Goal: Task Accomplishment & Management: Manage account settings

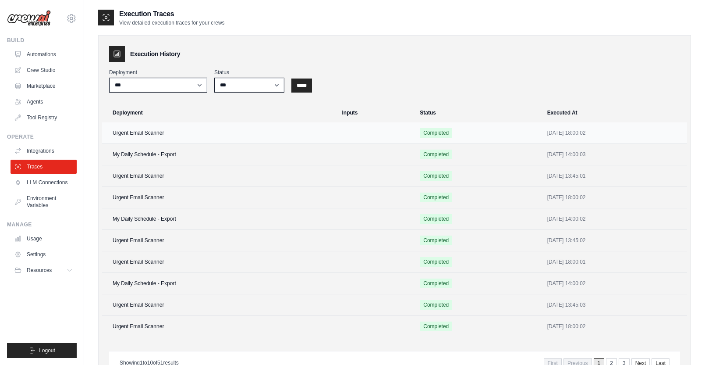
click at [150, 132] on td "Urgent Email Scanner" at bounding box center [219, 132] width 235 height 21
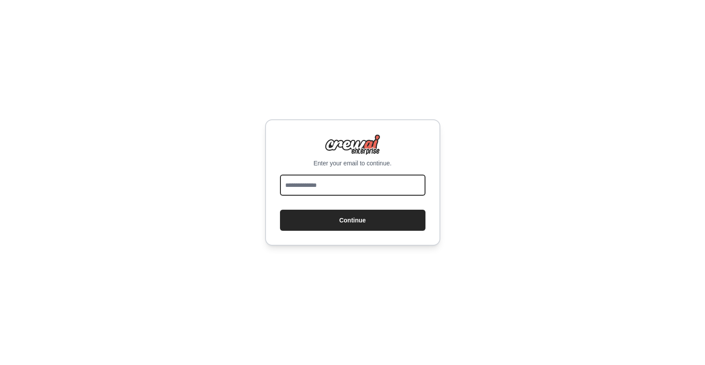
click at [327, 182] on input "email" at bounding box center [353, 184] width 146 height 21
click at [0, 364] on com-1password-button at bounding box center [0, 365] width 0 height 0
type input "**********"
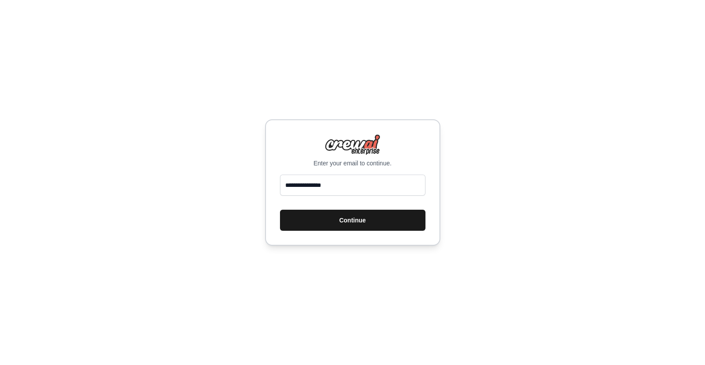
click at [338, 225] on button "Continue" at bounding box center [353, 220] width 146 height 21
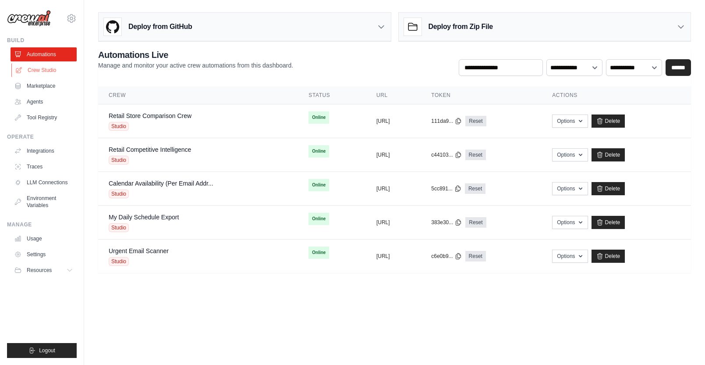
click at [44, 72] on link "Crew Studio" at bounding box center [44, 70] width 66 height 14
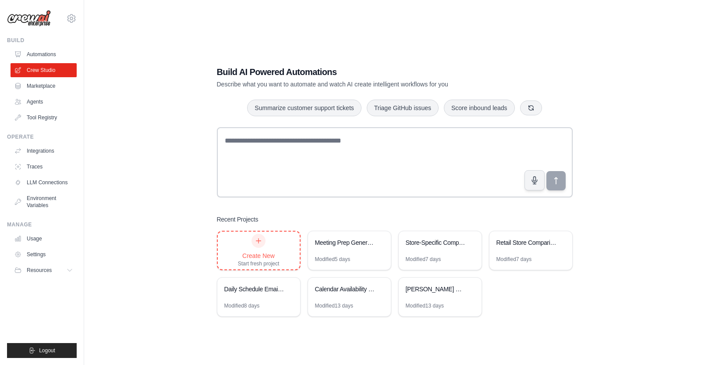
click at [235, 260] on div "Create New Start fresh project" at bounding box center [259, 250] width 82 height 38
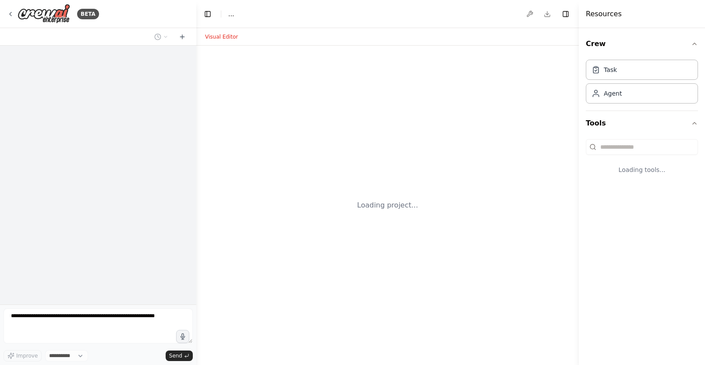
select select "****"
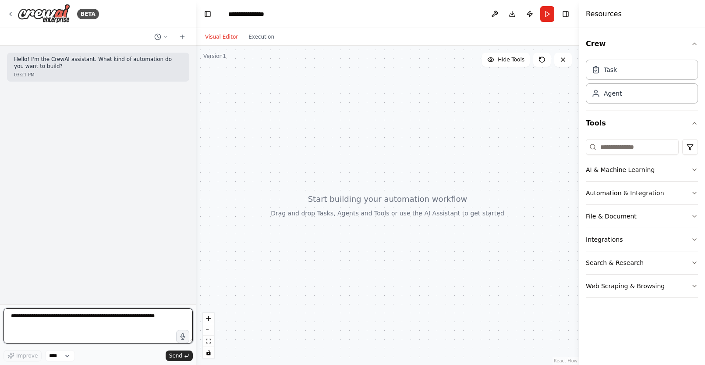
click at [68, 321] on textarea at bounding box center [98, 325] width 189 height 35
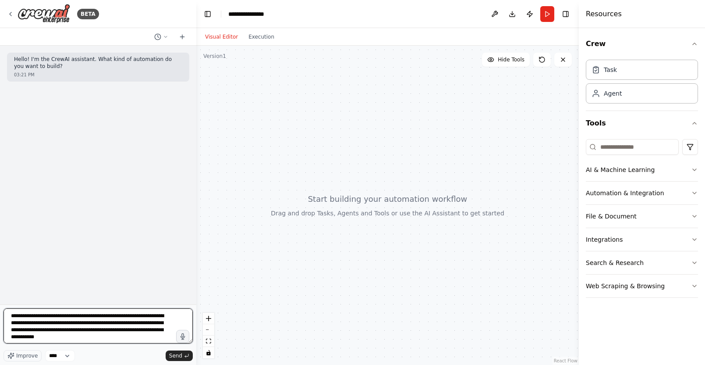
type textarea "**********"
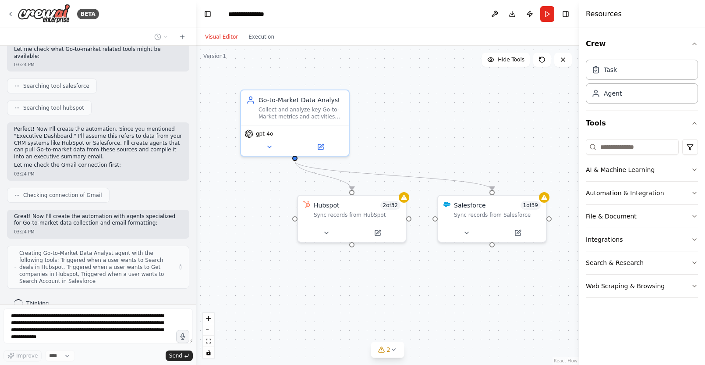
scroll to position [322, 0]
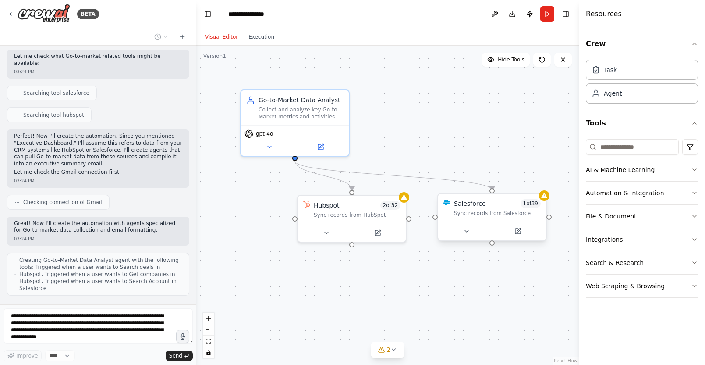
click at [506, 199] on div "Salesforce 1 of 39" at bounding box center [497, 203] width 87 height 9
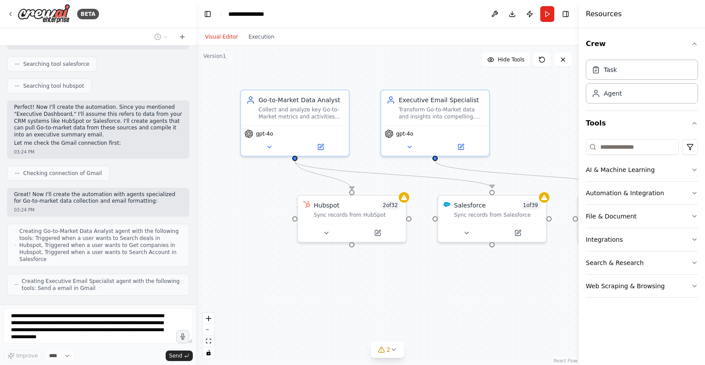
click at [465, 280] on div ".deletable-edge-delete-btn { width: 20px; height: 20px; border: 0px solid #ffff…" at bounding box center [387, 205] width 383 height 319
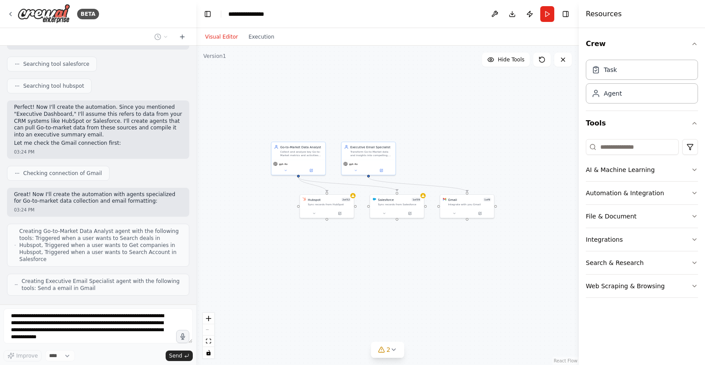
drag, startPoint x: 382, startPoint y: 260, endPoint x: 374, endPoint y: 257, distance: 8.5
click at [374, 257] on div ".deletable-edge-delete-btn { width: 20px; height: 20px; border: 0px solid #ffff…" at bounding box center [387, 205] width 383 height 319
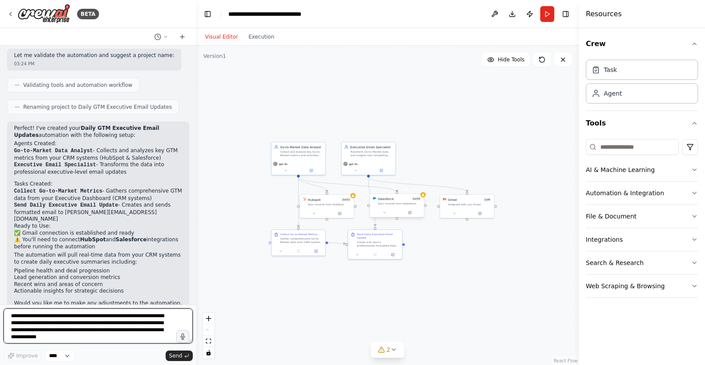
scroll to position [685, 0]
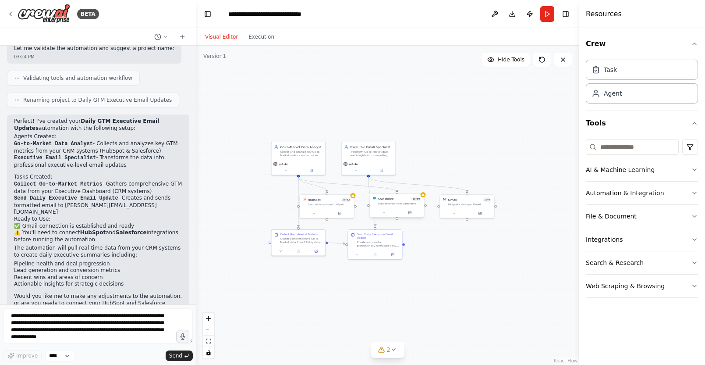
click at [402, 196] on div "Salesforce 1 of 39" at bounding box center [399, 198] width 43 height 4
click at [421, 184] on icon at bounding box center [419, 184] width 5 height 5
click at [394, 184] on button "Confirm" at bounding box center [394, 184] width 31 height 11
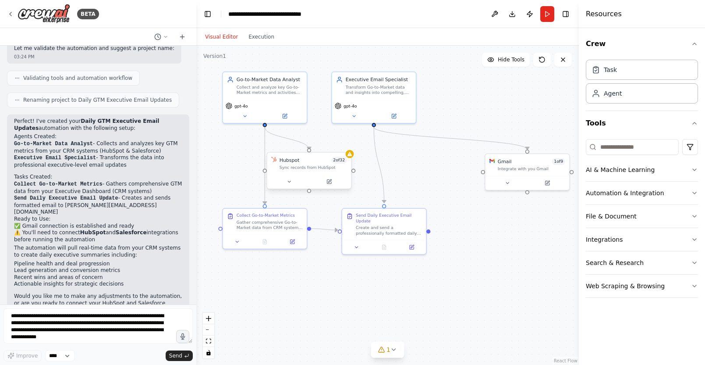
click at [315, 160] on div "Hubspot 2 of 32" at bounding box center [314, 159] width 68 height 7
click at [331, 182] on icon at bounding box center [329, 181] width 5 height 5
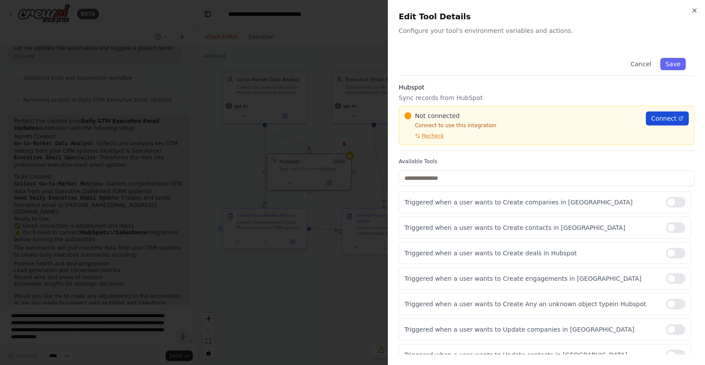
click at [668, 117] on span "Connect" at bounding box center [663, 118] width 25 height 9
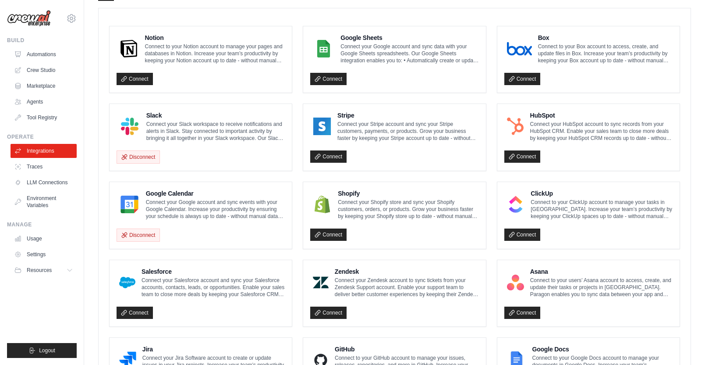
scroll to position [236, 0]
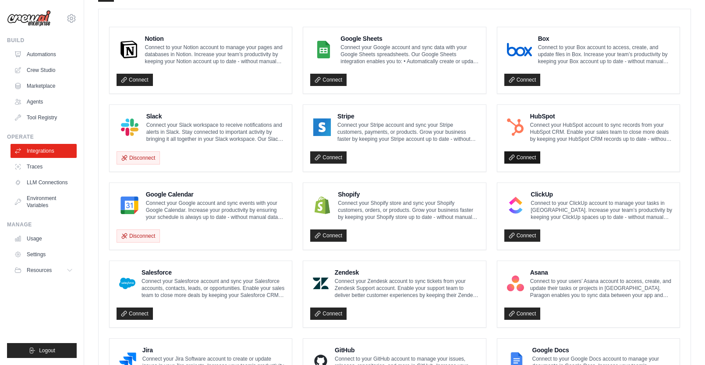
click at [523, 161] on link "Connect" at bounding box center [523, 157] width 36 height 12
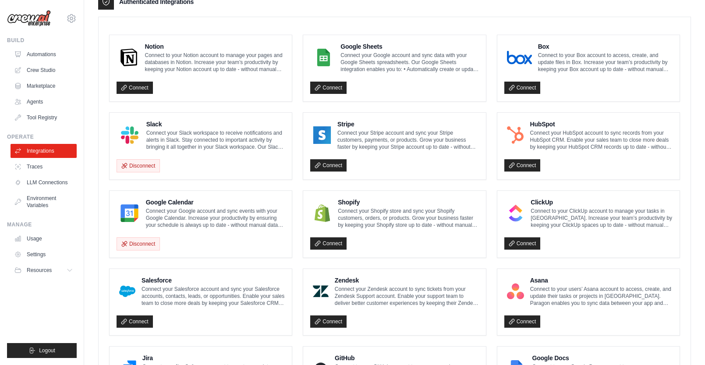
scroll to position [0, 0]
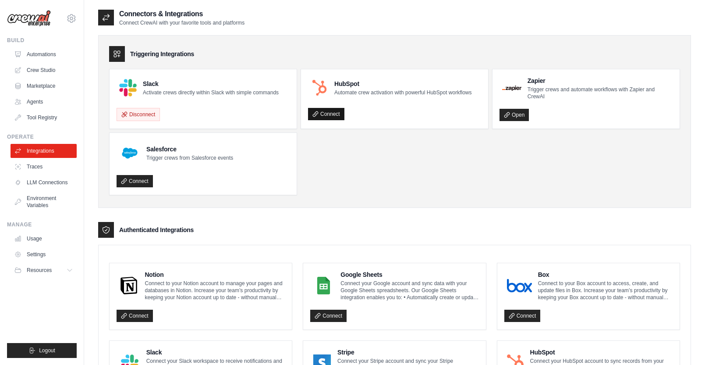
click at [327, 113] on link "Connect" at bounding box center [326, 114] width 36 height 12
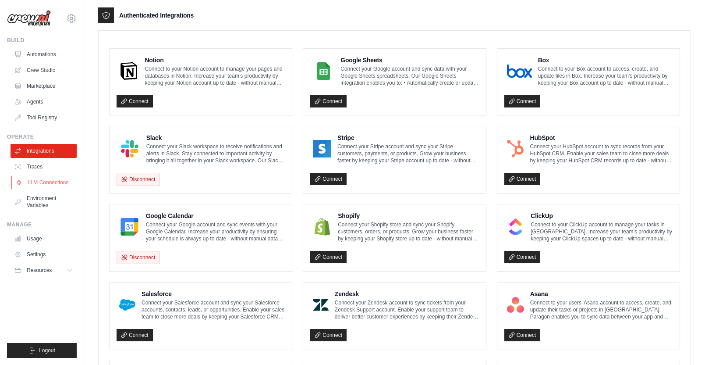
scroll to position [245, 0]
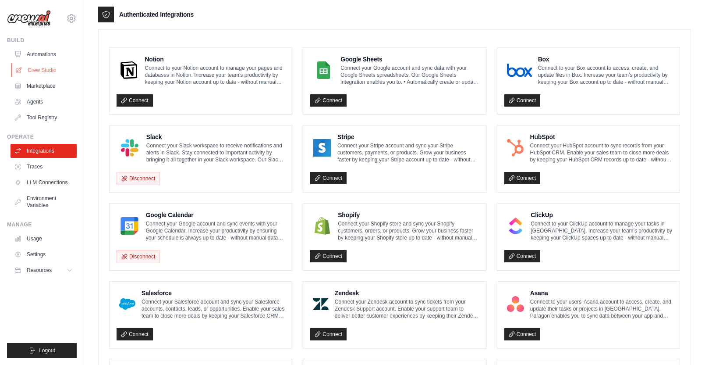
click at [46, 68] on link "Crew Studio" at bounding box center [44, 70] width 66 height 14
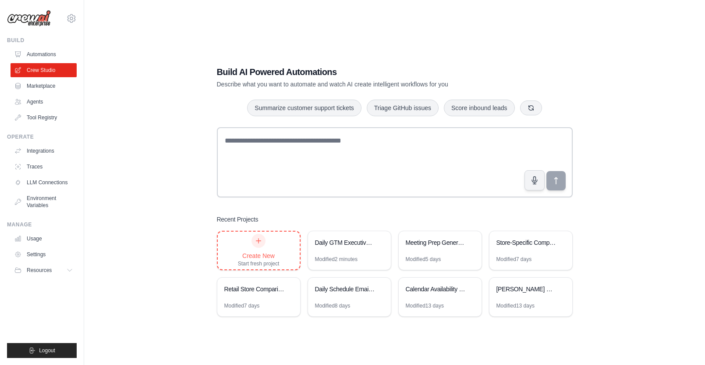
click at [249, 248] on div "Create New Start fresh project" at bounding box center [259, 250] width 42 height 33
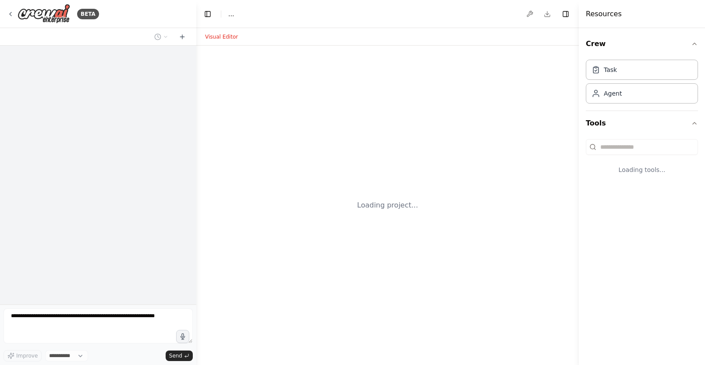
select select "****"
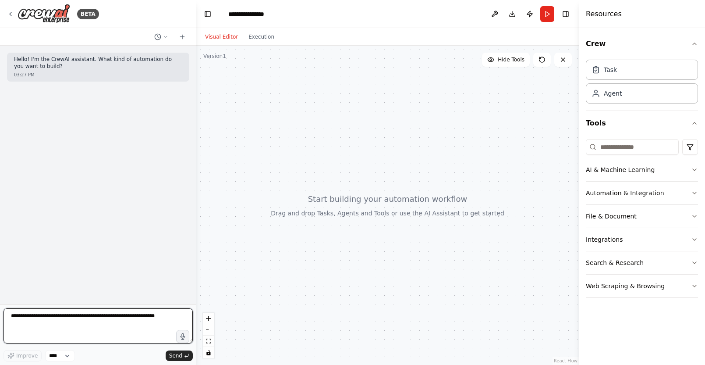
click at [70, 310] on textarea at bounding box center [98, 325] width 189 height 35
type textarea "*"
type textarea "**********"
click at [72, 319] on textarea "**********" at bounding box center [98, 325] width 189 height 35
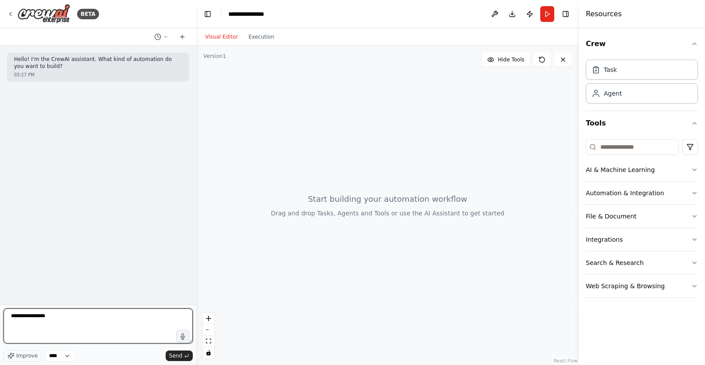
click at [72, 319] on textarea "**********" at bounding box center [98, 325] width 189 height 35
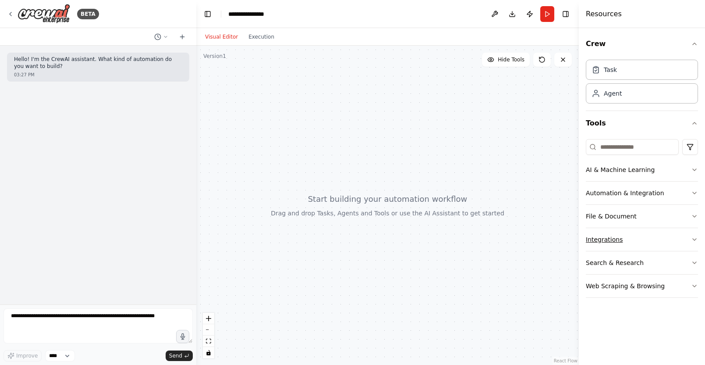
click at [611, 235] on button "Integrations" at bounding box center [642, 239] width 112 height 23
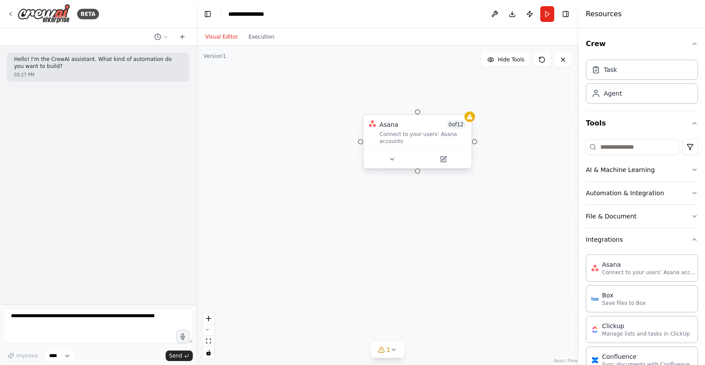
click at [449, 164] on div at bounding box center [418, 159] width 108 height 18
click at [445, 160] on icon at bounding box center [443, 158] width 5 height 5
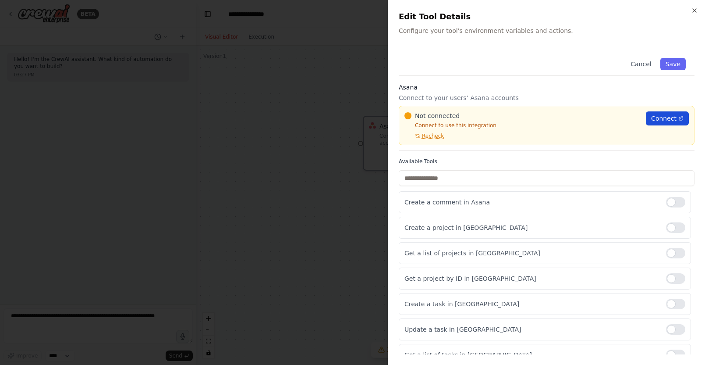
click at [679, 117] on icon at bounding box center [681, 118] width 5 height 5
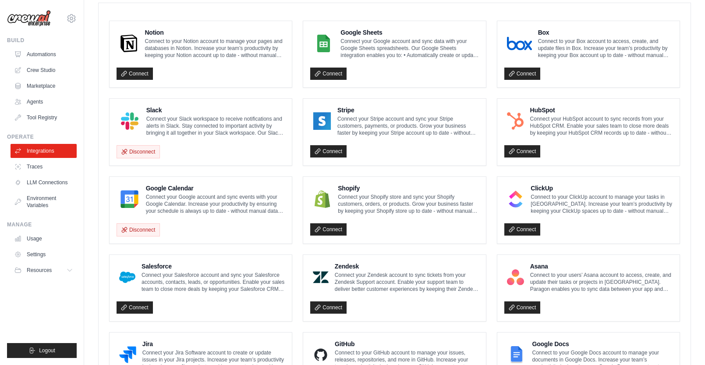
scroll to position [244, 0]
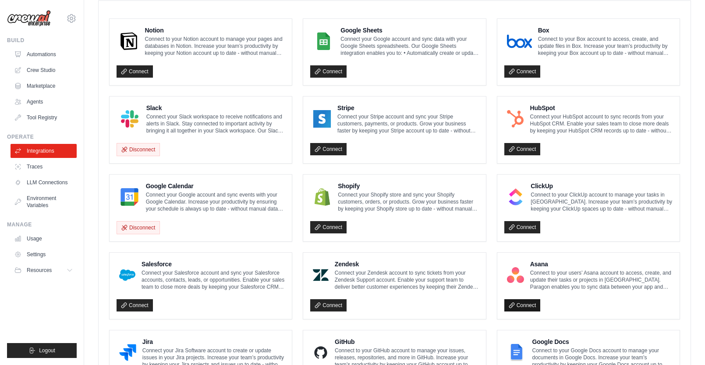
click at [524, 302] on link "Connect" at bounding box center [523, 305] width 36 height 12
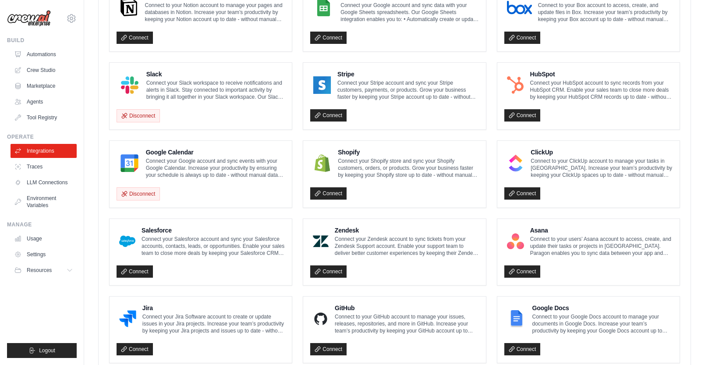
scroll to position [284, 0]
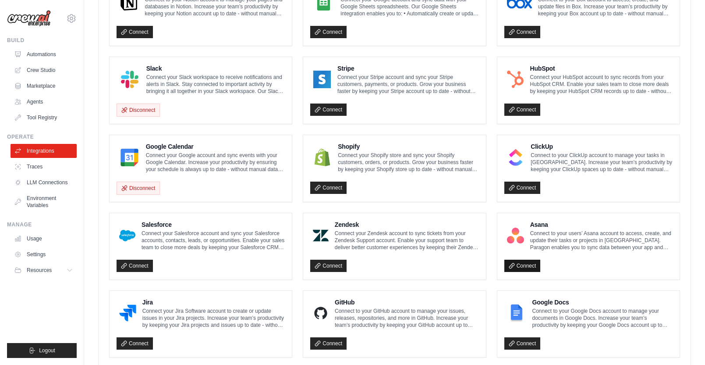
click at [516, 265] on link "Connect" at bounding box center [523, 265] width 36 height 12
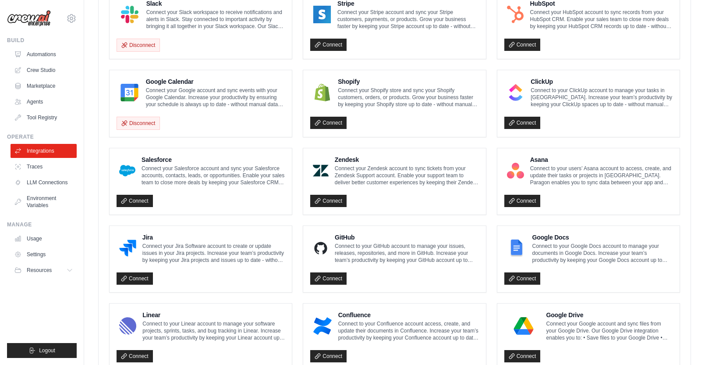
scroll to position [459, 0]
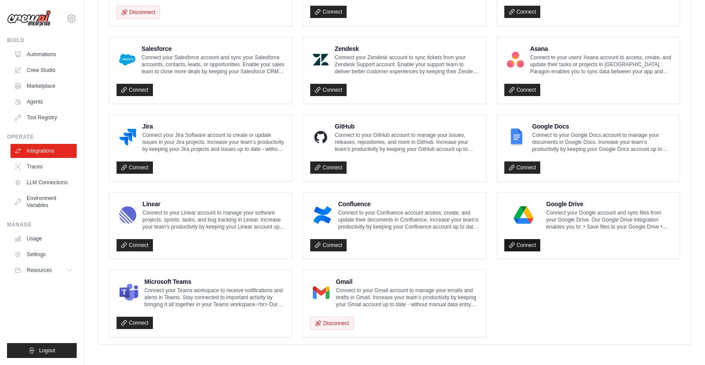
click at [524, 239] on link "Connect" at bounding box center [523, 245] width 36 height 12
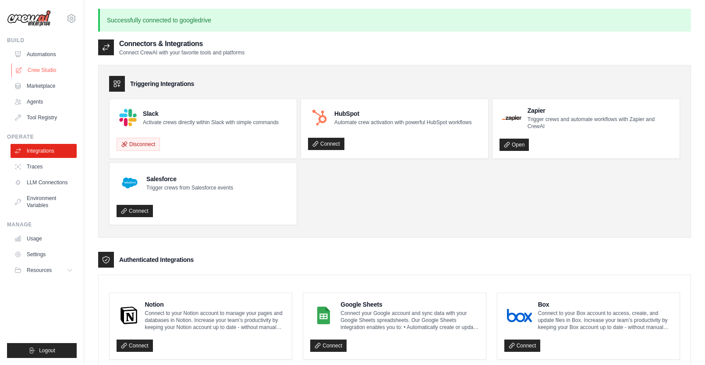
click at [34, 70] on link "Crew Studio" at bounding box center [44, 70] width 66 height 14
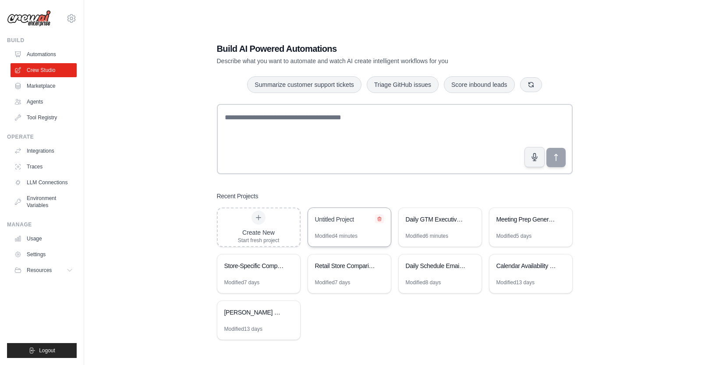
click at [377, 217] on icon at bounding box center [379, 218] width 5 height 5
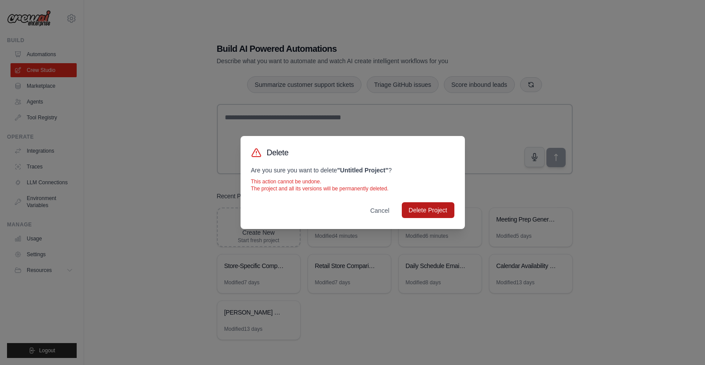
click at [423, 211] on button "Delete Project" at bounding box center [428, 210] width 53 height 16
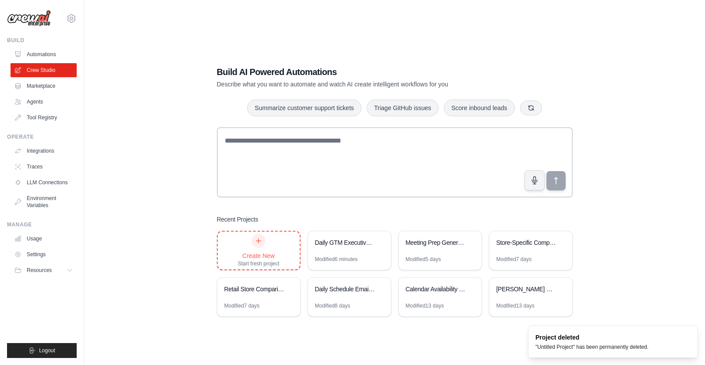
click at [259, 247] on div at bounding box center [259, 241] width 14 height 14
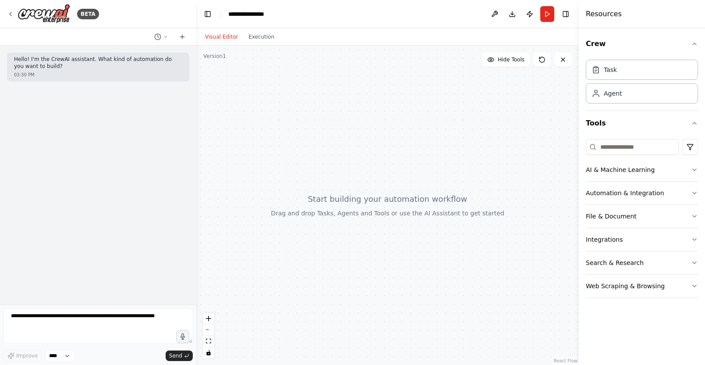
click at [102, 306] on form "Improve **** Send" at bounding box center [98, 334] width 196 height 60
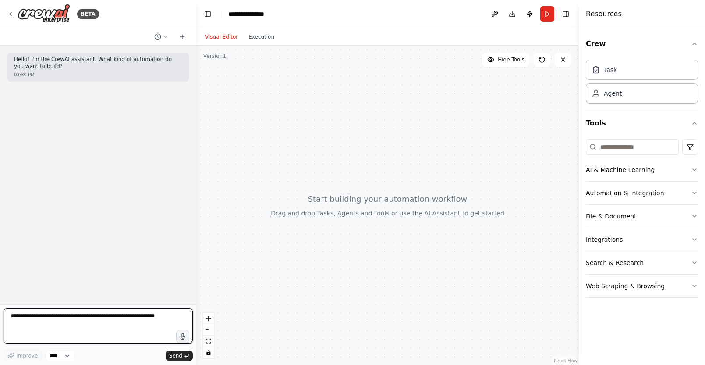
click at [101, 312] on textarea at bounding box center [98, 325] width 189 height 35
click at [90, 330] on textarea "**********" at bounding box center [98, 325] width 189 height 35
type textarea "**********"
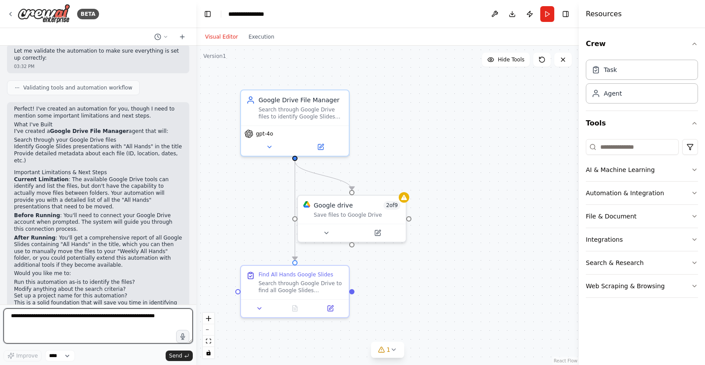
scroll to position [555, 0]
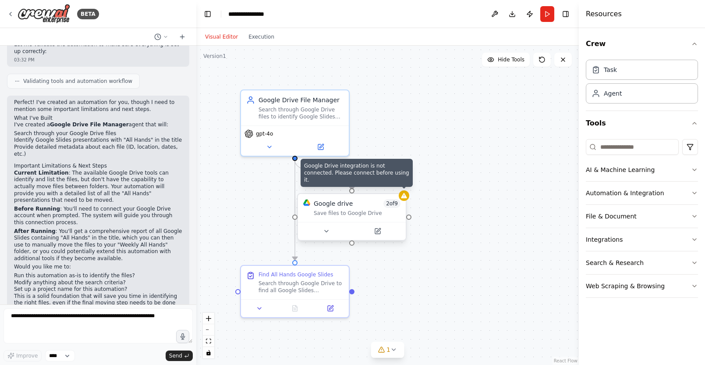
click at [406, 197] on icon at bounding box center [404, 195] width 6 height 5
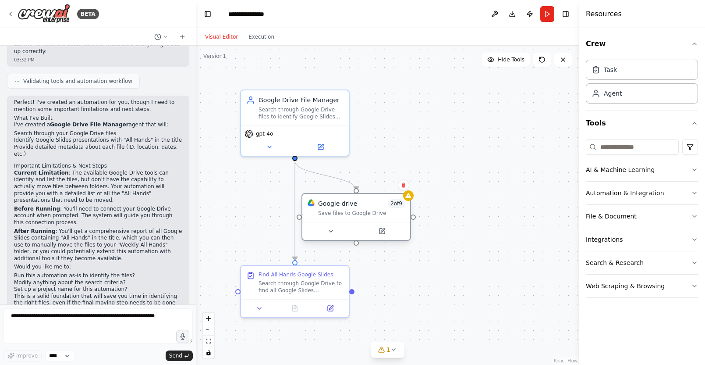
click at [363, 201] on div "Google drive 2 of 9" at bounding box center [361, 203] width 87 height 9
click at [369, 203] on div "Google drive 2 of 9" at bounding box center [361, 203] width 87 height 9
click at [387, 229] on button at bounding box center [382, 231] width 50 height 11
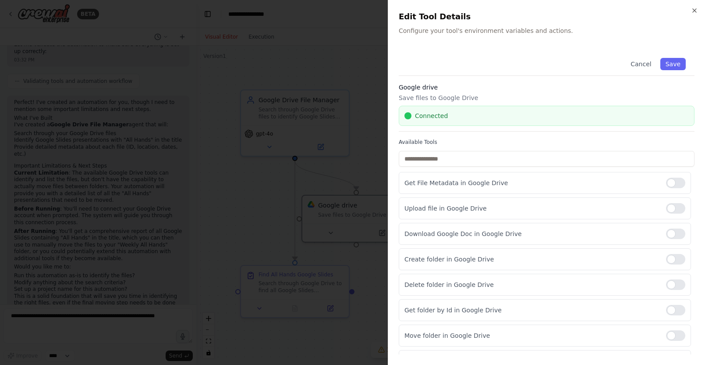
drag, startPoint x: 670, startPoint y: 67, endPoint x: 657, endPoint y: 72, distance: 13.4
click at [670, 67] on button "Save" at bounding box center [673, 64] width 25 height 12
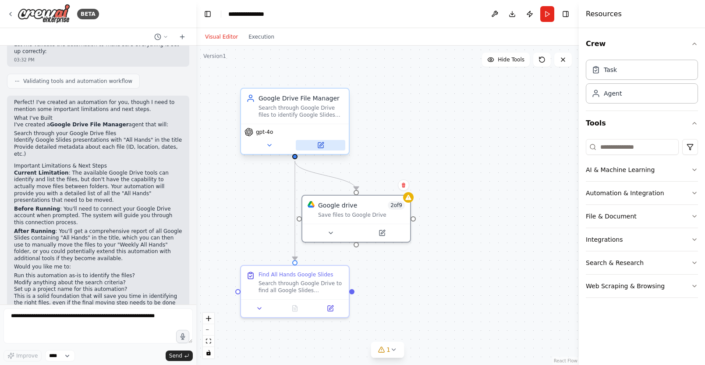
click at [318, 139] on div "gpt-4o" at bounding box center [295, 139] width 108 height 30
click at [322, 143] on icon at bounding box center [322, 144] width 4 height 4
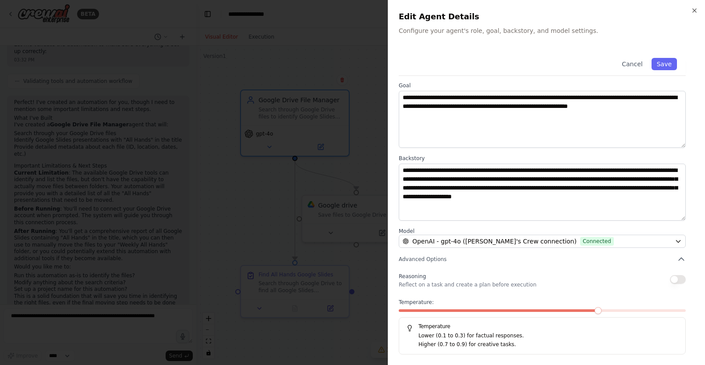
scroll to position [0, 0]
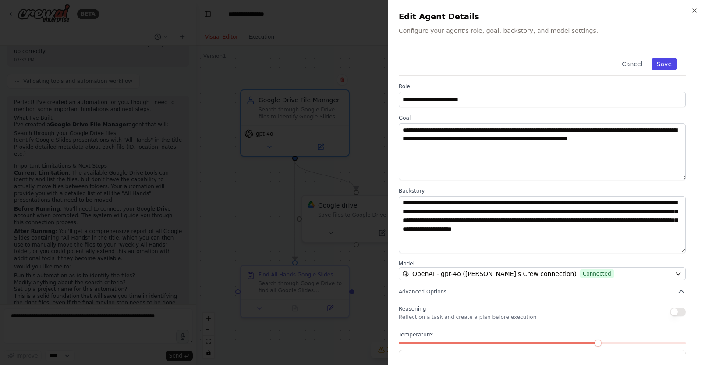
click at [675, 64] on button "Save" at bounding box center [664, 64] width 25 height 12
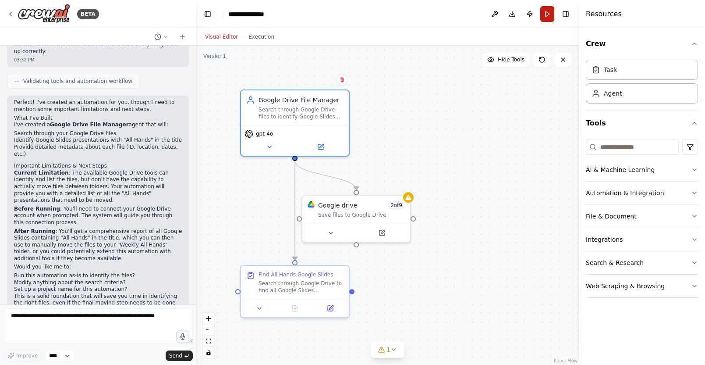
click at [543, 11] on button "Run" at bounding box center [547, 14] width 14 height 16
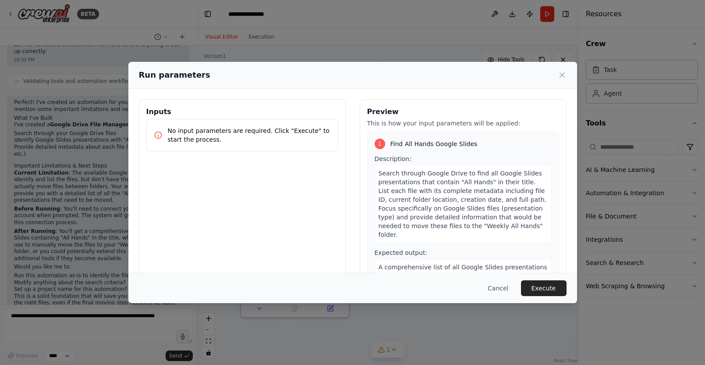
click at [536, 284] on button "Execute" at bounding box center [544, 288] width 46 height 16
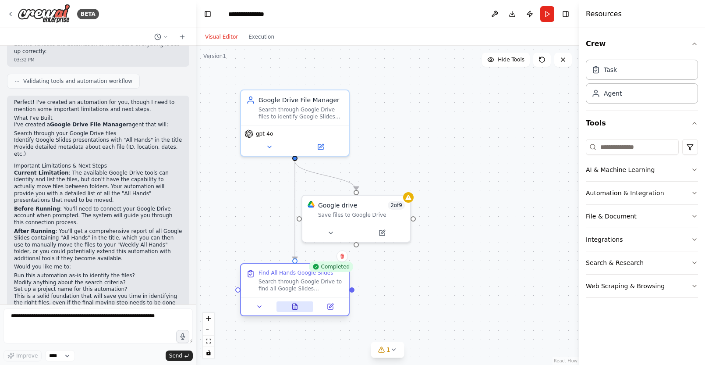
click at [293, 309] on icon at bounding box center [294, 306] width 7 height 7
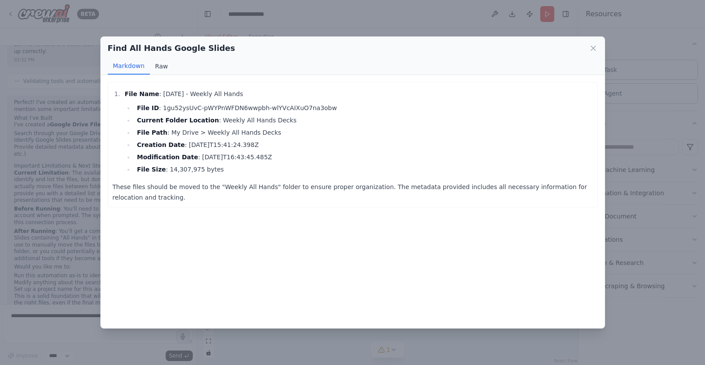
click at [160, 68] on button "Raw" at bounding box center [161, 66] width 23 height 17
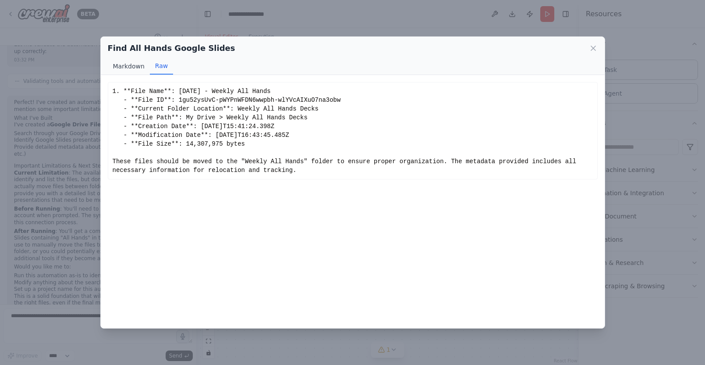
click at [128, 68] on button "Markdown" at bounding box center [129, 66] width 42 height 17
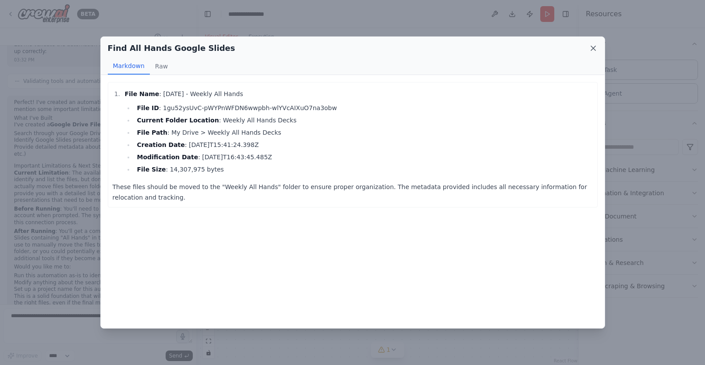
drag, startPoint x: 596, startPoint y: 46, endPoint x: 555, endPoint y: 51, distance: 41.1
click at [596, 46] on icon at bounding box center [593, 48] width 9 height 9
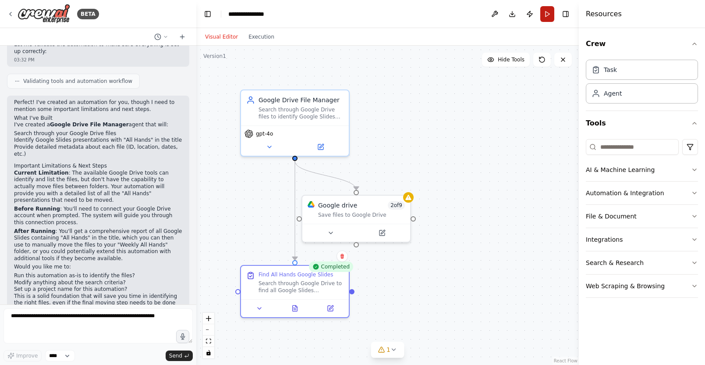
click at [548, 13] on button "Run" at bounding box center [547, 14] width 14 height 16
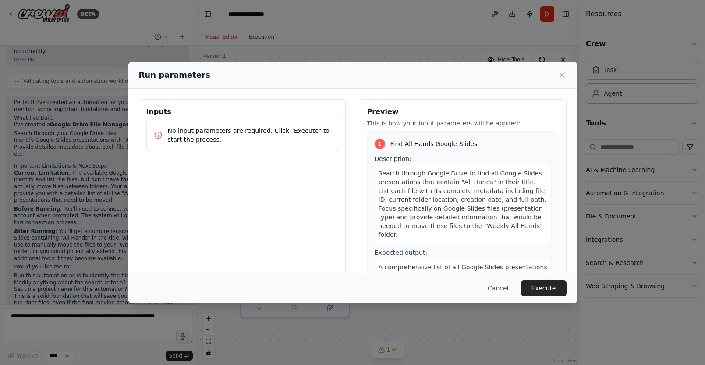
click at [545, 286] on button "Execute" at bounding box center [544, 288] width 46 height 16
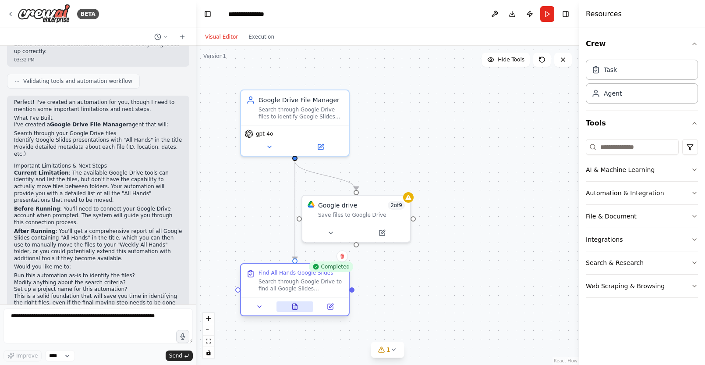
click at [293, 307] on icon at bounding box center [295, 306] width 5 height 6
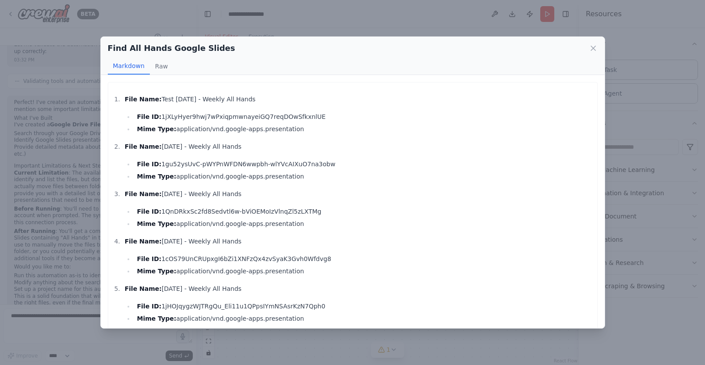
scroll to position [36, 0]
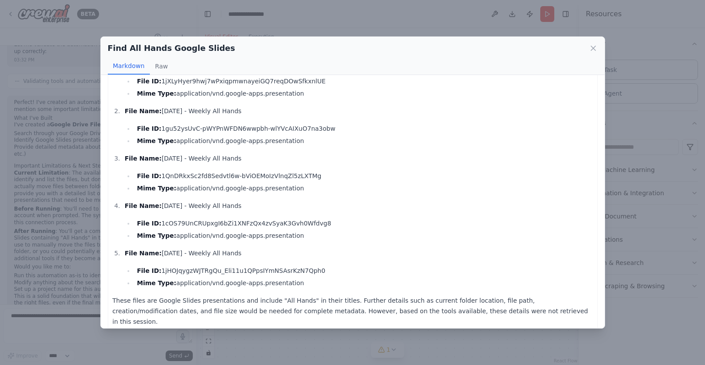
drag, startPoint x: 593, startPoint y: 46, endPoint x: 575, endPoint y: 51, distance: 18.3
click at [593, 46] on icon at bounding box center [593, 48] width 9 height 9
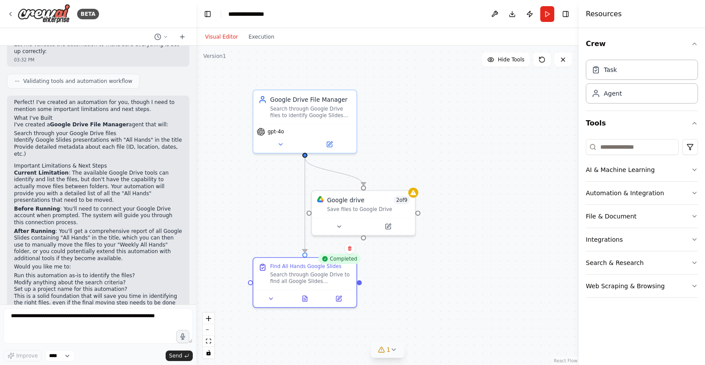
click at [394, 344] on button "1" at bounding box center [388, 349] width 34 height 16
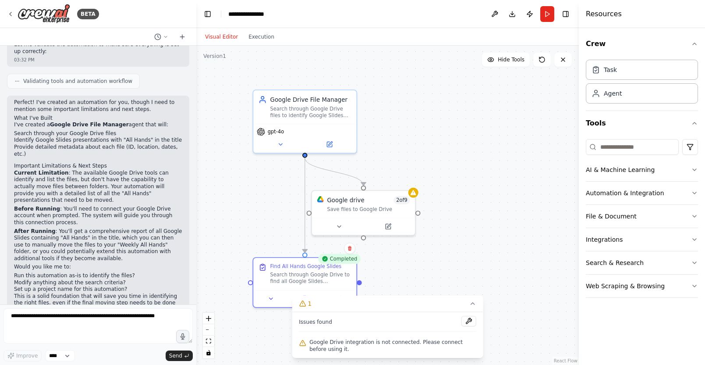
drag, startPoint x: 349, startPoint y: 347, endPoint x: 399, endPoint y: 339, distance: 50.6
click at [349, 347] on span "Google Drive integration is not connected. Please connect before using it." at bounding box center [392, 345] width 167 height 14
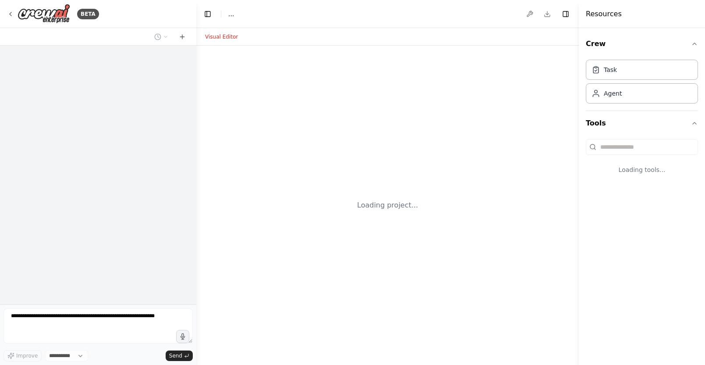
select select "****"
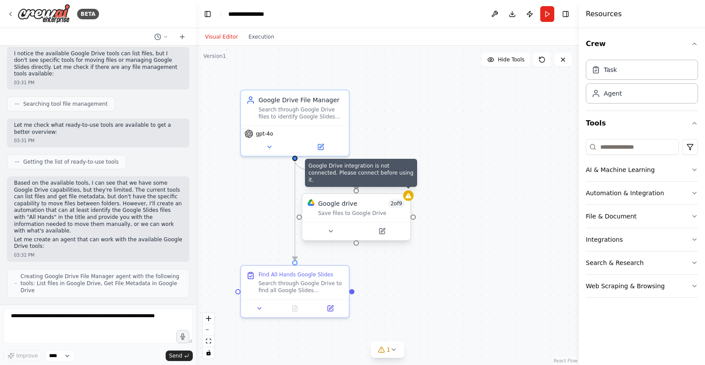
click at [408, 198] on icon at bounding box center [408, 195] width 6 height 5
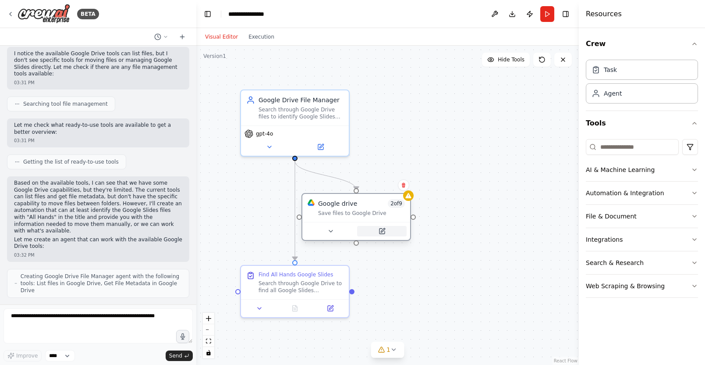
click at [384, 232] on icon at bounding box center [382, 230] width 5 height 5
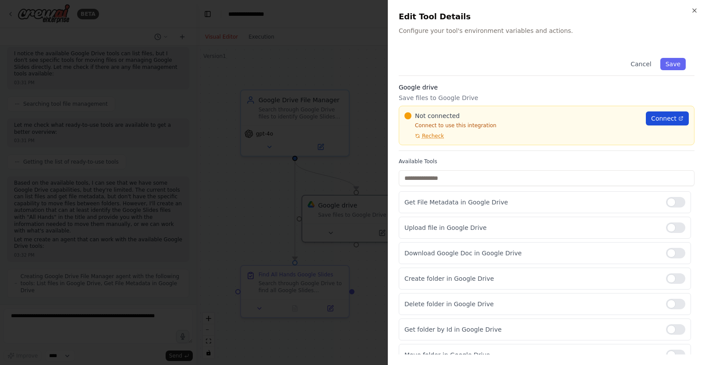
click at [659, 118] on span "Connect" at bounding box center [663, 118] width 25 height 9
click at [679, 65] on button "Save" at bounding box center [673, 64] width 25 height 12
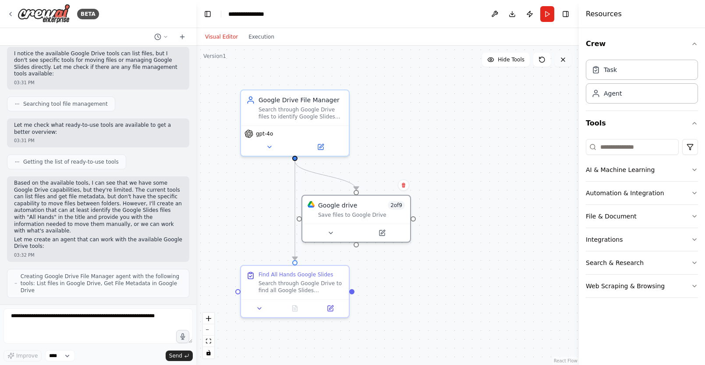
click at [565, 59] on icon at bounding box center [563, 59] width 7 height 7
click at [565, 11] on button "Toggle Right Sidebar" at bounding box center [566, 14] width 12 height 12
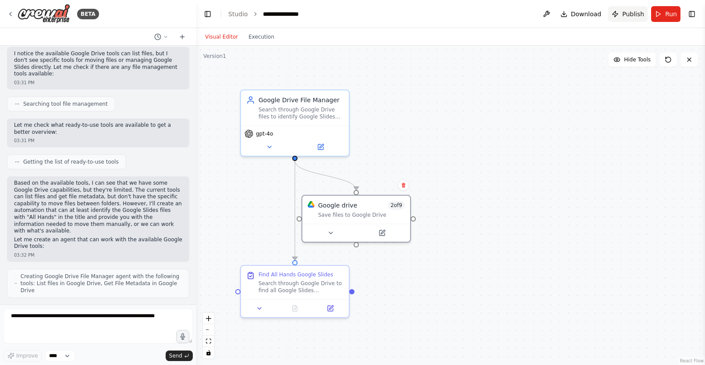
click at [624, 11] on span "Publish" at bounding box center [633, 14] width 22 height 9
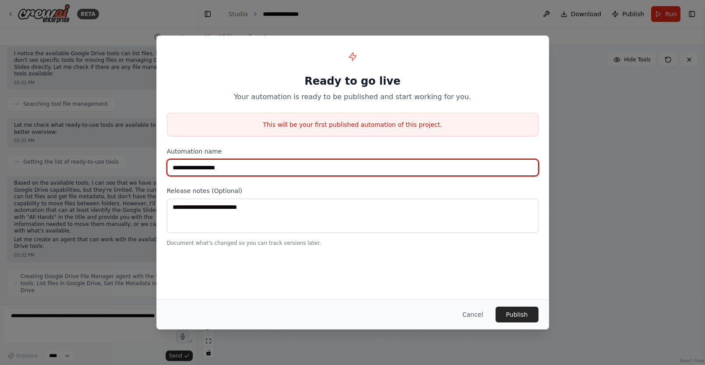
click at [222, 164] on input "**********" at bounding box center [353, 167] width 372 height 17
type input "**********"
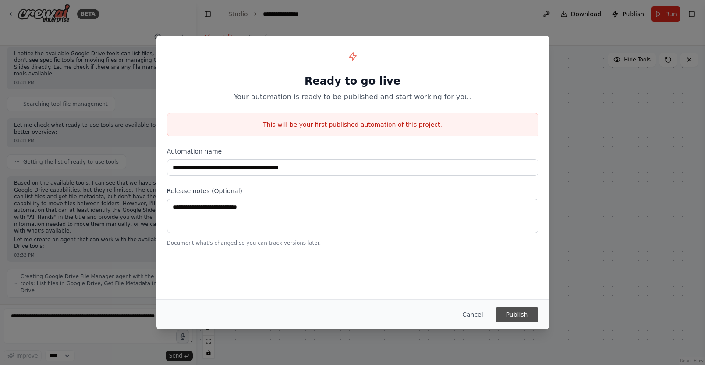
click at [520, 311] on button "Publish" at bounding box center [517, 314] width 43 height 16
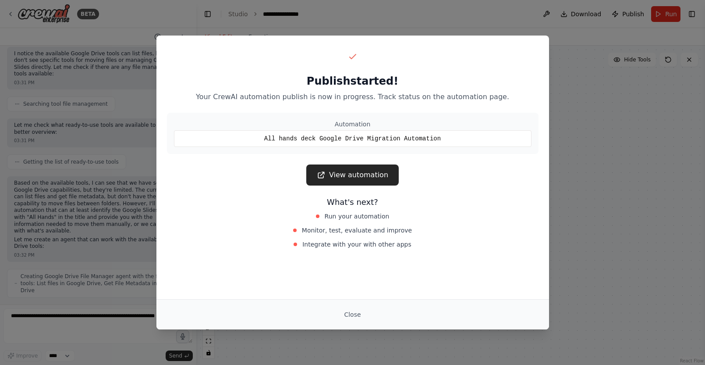
click at [562, 58] on div "Publish started! Your CrewAI automation publish is now in progress. Track statu…" at bounding box center [352, 182] width 705 height 365
drag, startPoint x: 353, startPoint y: 311, endPoint x: 370, endPoint y: 295, distance: 23.2
click at [353, 311] on button "Close" at bounding box center [352, 314] width 31 height 16
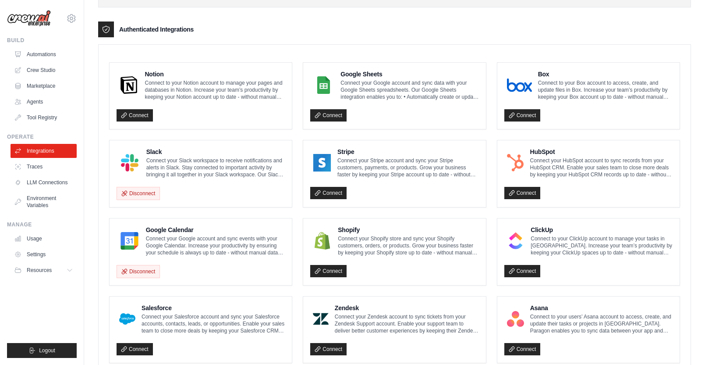
scroll to position [460, 0]
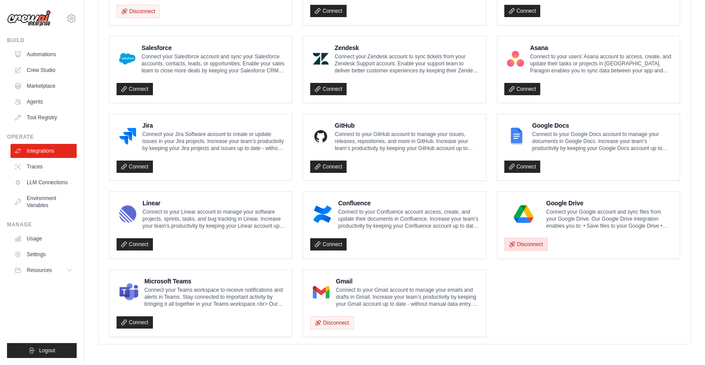
click at [535, 239] on button "Disconnect" at bounding box center [526, 244] width 43 height 13
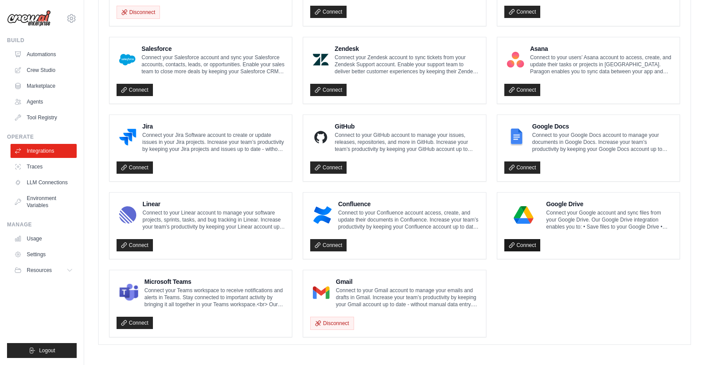
click at [525, 244] on link "Connect" at bounding box center [523, 245] width 36 height 12
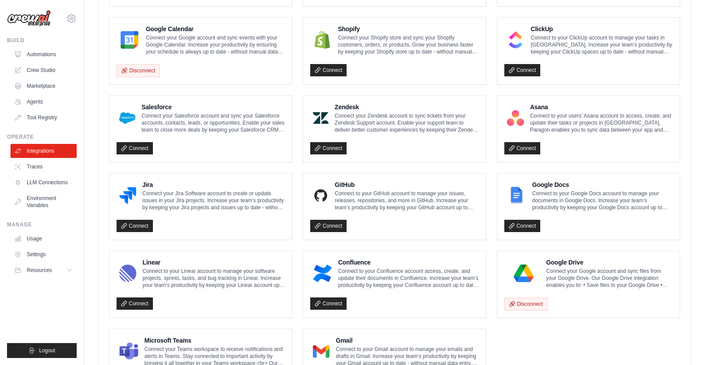
scroll to position [490, 0]
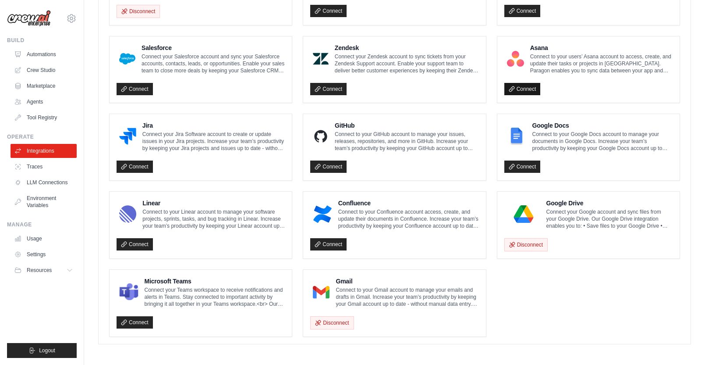
click at [528, 91] on link "Connect" at bounding box center [523, 89] width 36 height 12
click at [532, 86] on link "Connect" at bounding box center [523, 89] width 36 height 12
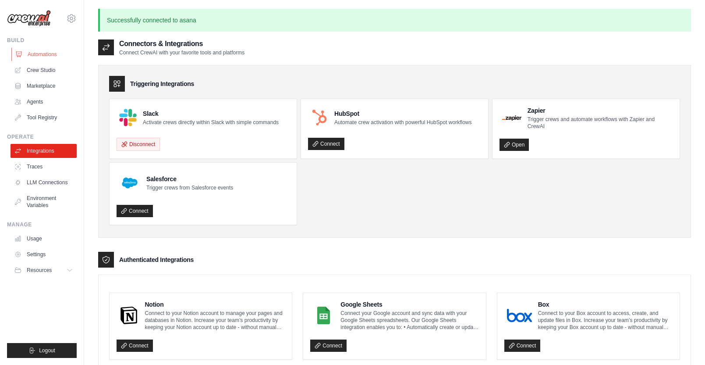
click at [43, 55] on link "Automations" at bounding box center [44, 54] width 66 height 14
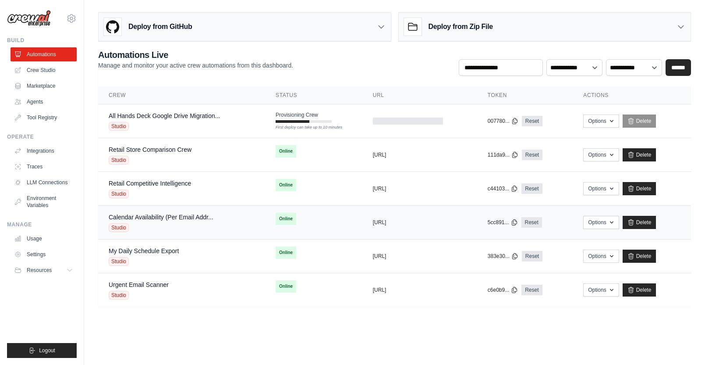
click at [220, 222] on div "Calendar Availability (Per Email Addr... Studio" at bounding box center [182, 222] width 146 height 19
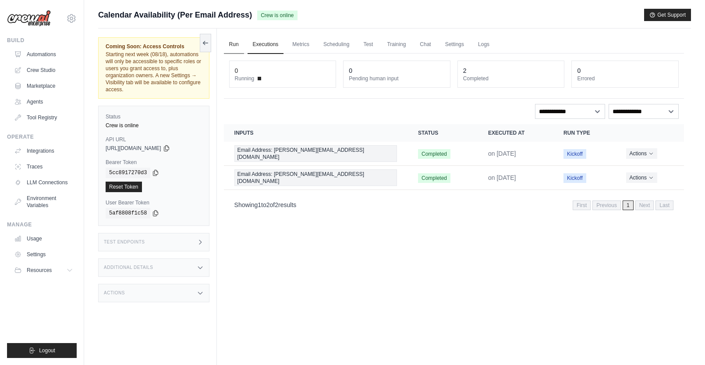
click at [237, 41] on link "Run" at bounding box center [234, 45] width 20 height 18
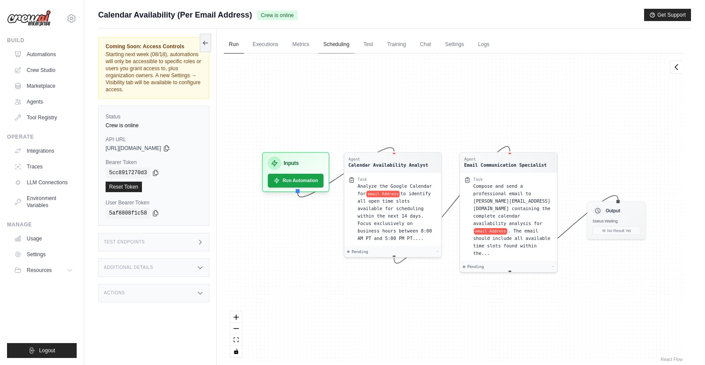
click at [336, 43] on link "Scheduling" at bounding box center [336, 45] width 36 height 18
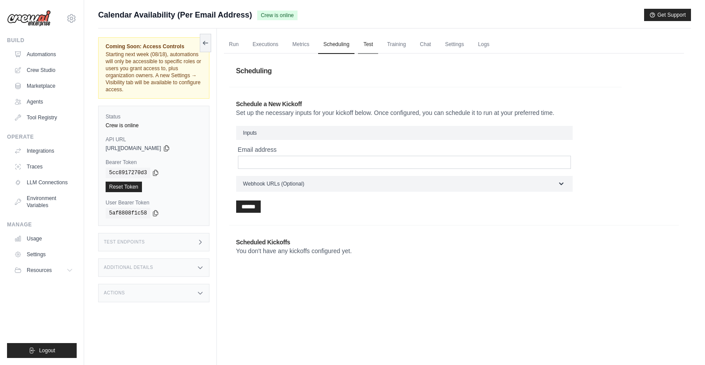
click at [371, 43] on link "Test" at bounding box center [368, 45] width 20 height 18
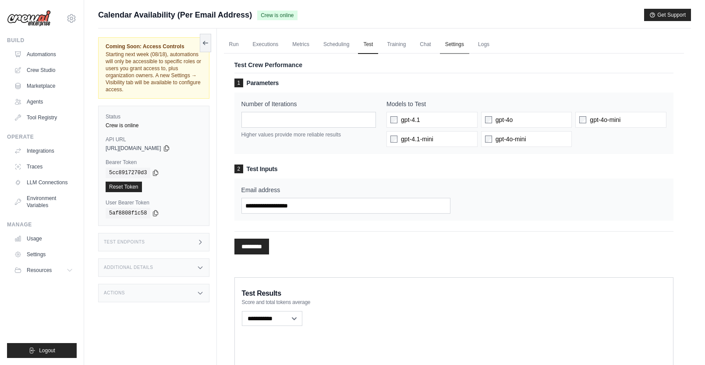
click at [451, 43] on link "Settings" at bounding box center [454, 45] width 29 height 18
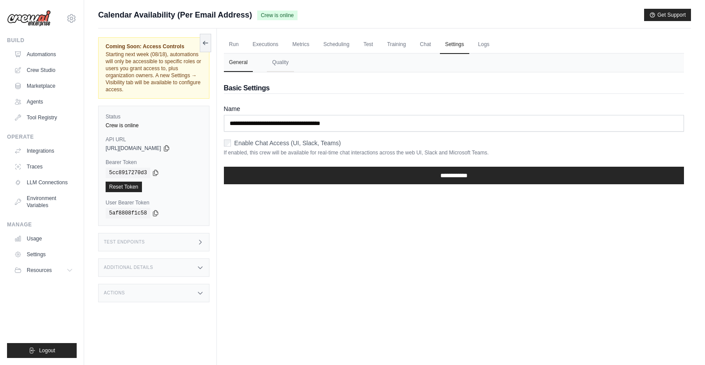
click at [268, 143] on label "Enable Chat Access (UI, Slack, Teams)" at bounding box center [288, 143] width 107 height 9
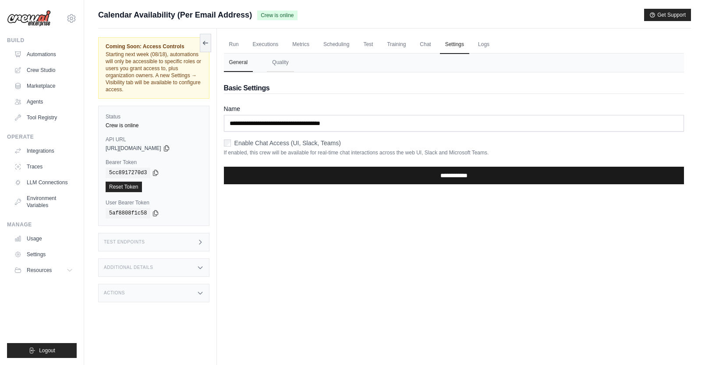
click at [441, 175] on input "**********" at bounding box center [454, 176] width 460 height 18
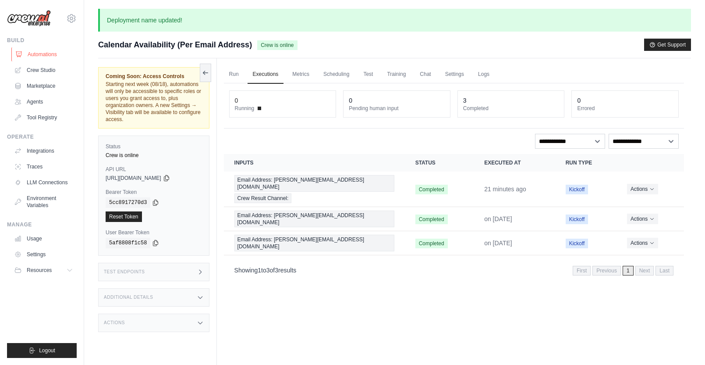
click at [47, 48] on link "Automations" at bounding box center [44, 54] width 66 height 14
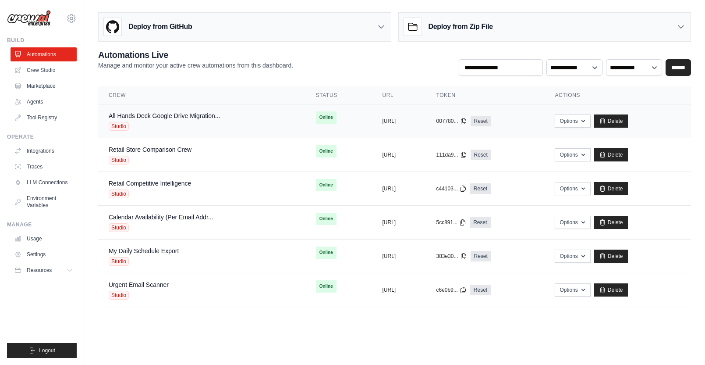
click at [201, 123] on div "Studio" at bounding box center [164, 126] width 111 height 9
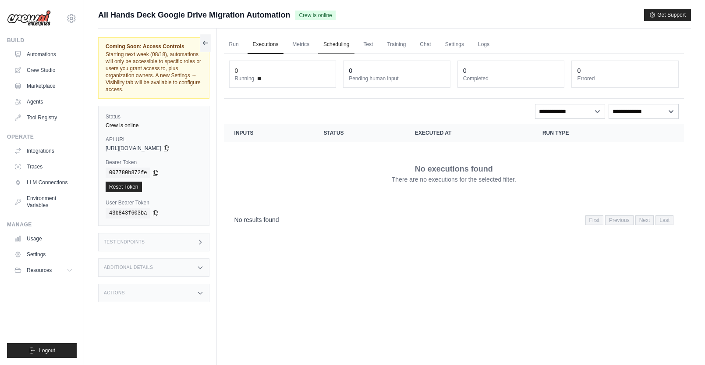
click at [345, 44] on link "Scheduling" at bounding box center [336, 45] width 36 height 18
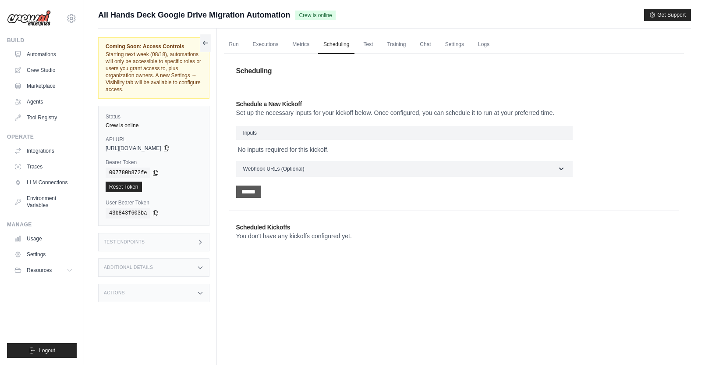
click at [257, 189] on input "******" at bounding box center [248, 191] width 25 height 12
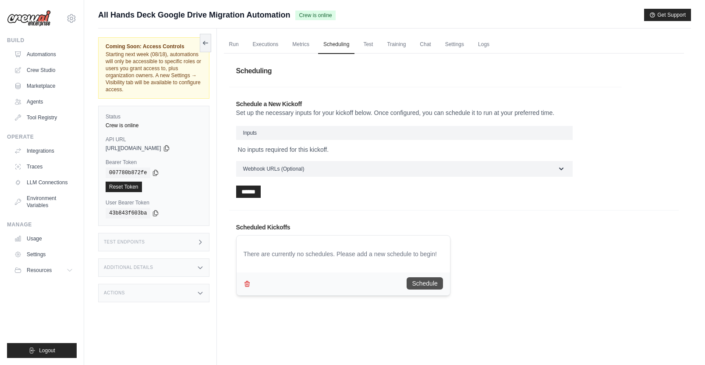
click at [430, 281] on button "Schedule" at bounding box center [425, 283] width 36 height 12
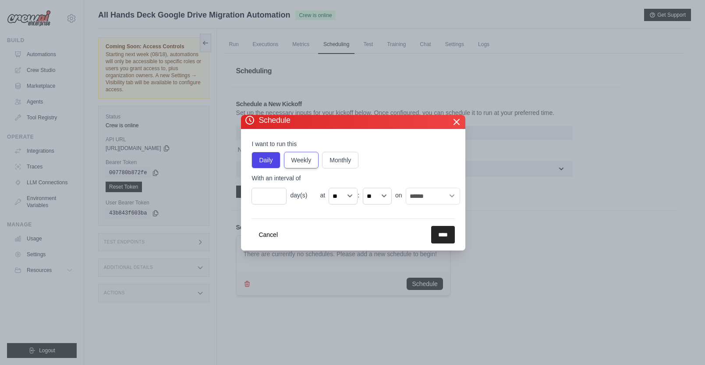
click at [298, 158] on label "Weekly" at bounding box center [301, 160] width 35 height 17
click at [426, 199] on select "****** ******* ********* ******** ****** ******** ******" at bounding box center [433, 196] width 54 height 17
select select "*"
click at [406, 188] on select "****** ******* ********* ******** ****** ******** ******" at bounding box center [433, 196] width 54 height 17
click at [441, 235] on input "****" at bounding box center [443, 235] width 24 height 18
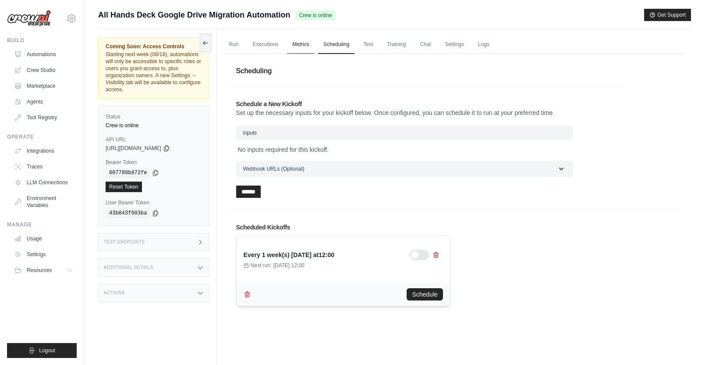
click at [296, 41] on link "Metrics" at bounding box center [301, 45] width 28 height 18
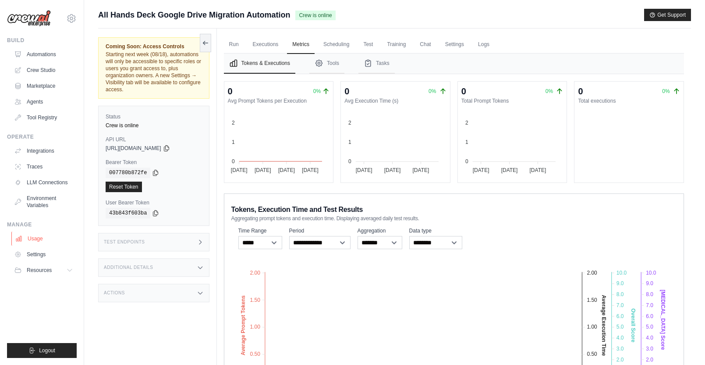
click at [40, 241] on link "Usage" at bounding box center [44, 238] width 66 height 14
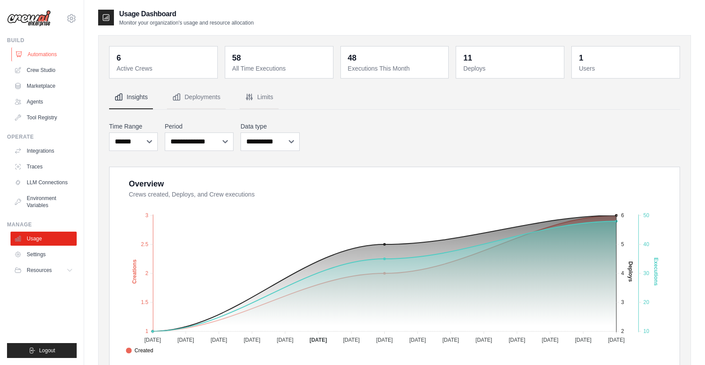
click at [40, 50] on link "Automations" at bounding box center [44, 54] width 66 height 14
